Goal: Use online tool/utility: Utilize a website feature to perform a specific function

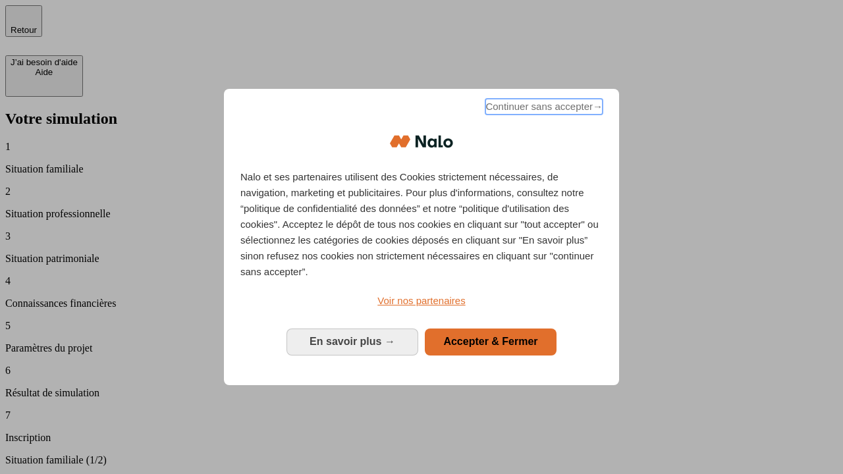
click at [543, 109] on span "Continuer sans accepter →" at bounding box center [543, 107] width 117 height 16
